Goal: Task Accomplishment & Management: Manage account settings

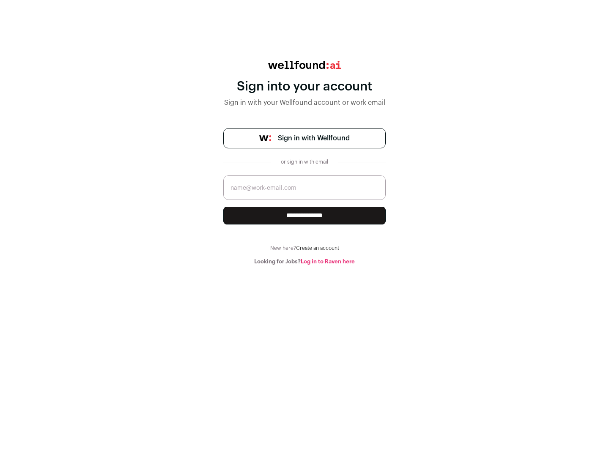
click at [313, 138] on span "Sign in with Wellfound" at bounding box center [314, 138] width 72 height 10
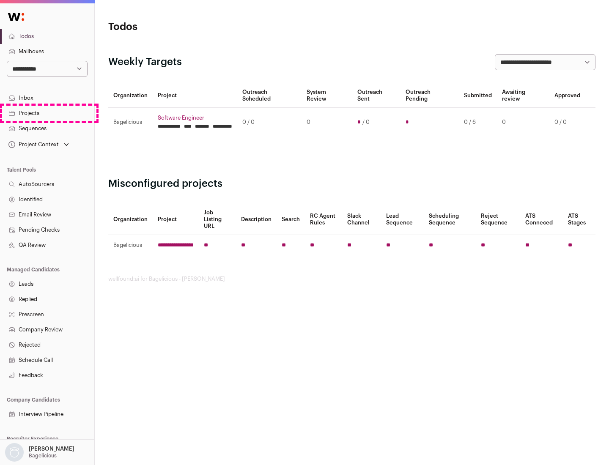
click at [47, 113] on link "Projects" at bounding box center [47, 113] width 94 height 15
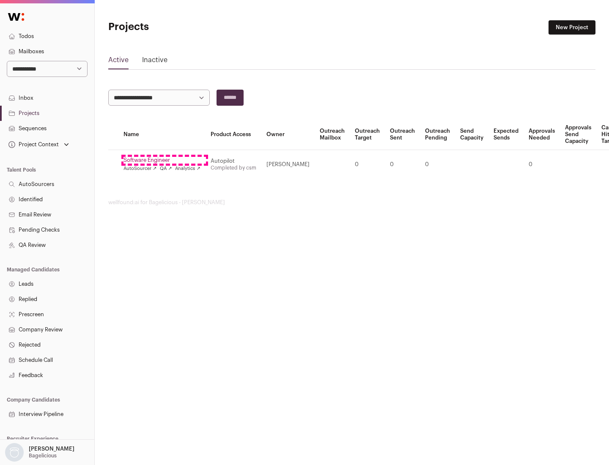
click at [164, 160] on link "Software Engineer" at bounding box center [161, 160] width 77 height 7
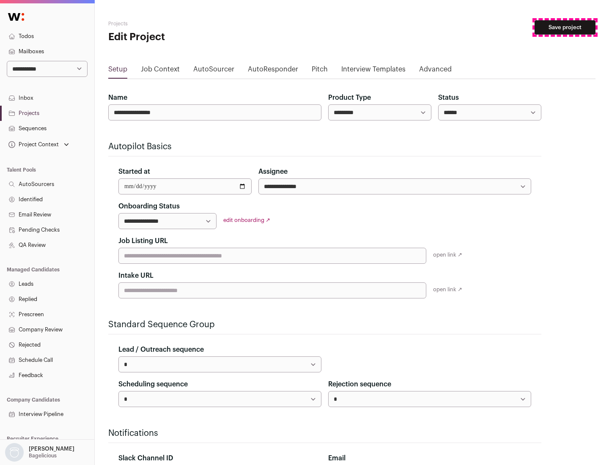
click at [565, 27] on button "Save project" at bounding box center [564, 27] width 61 height 14
